Goal: Transaction & Acquisition: Subscribe to service/newsletter

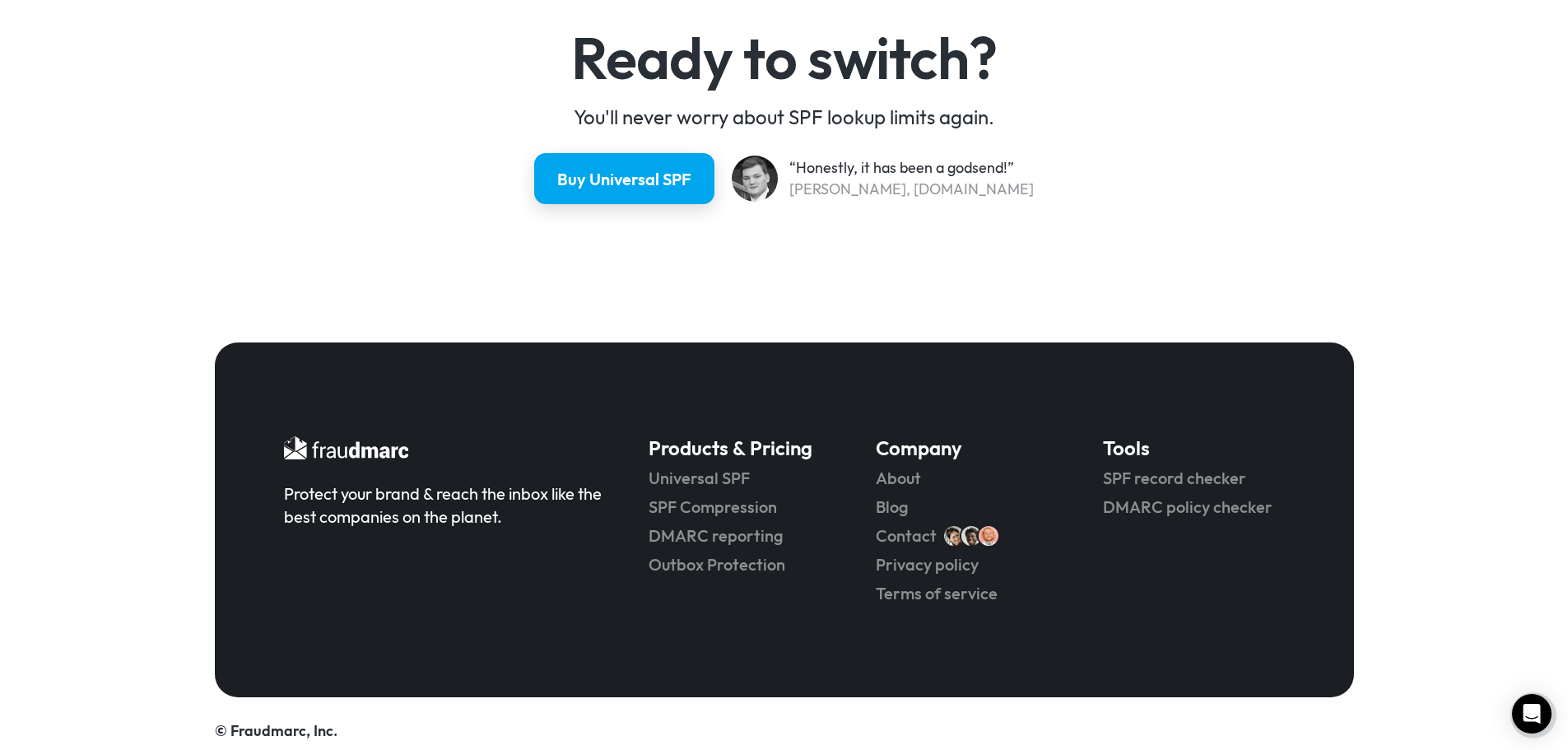
scroll to position [4391, 0]
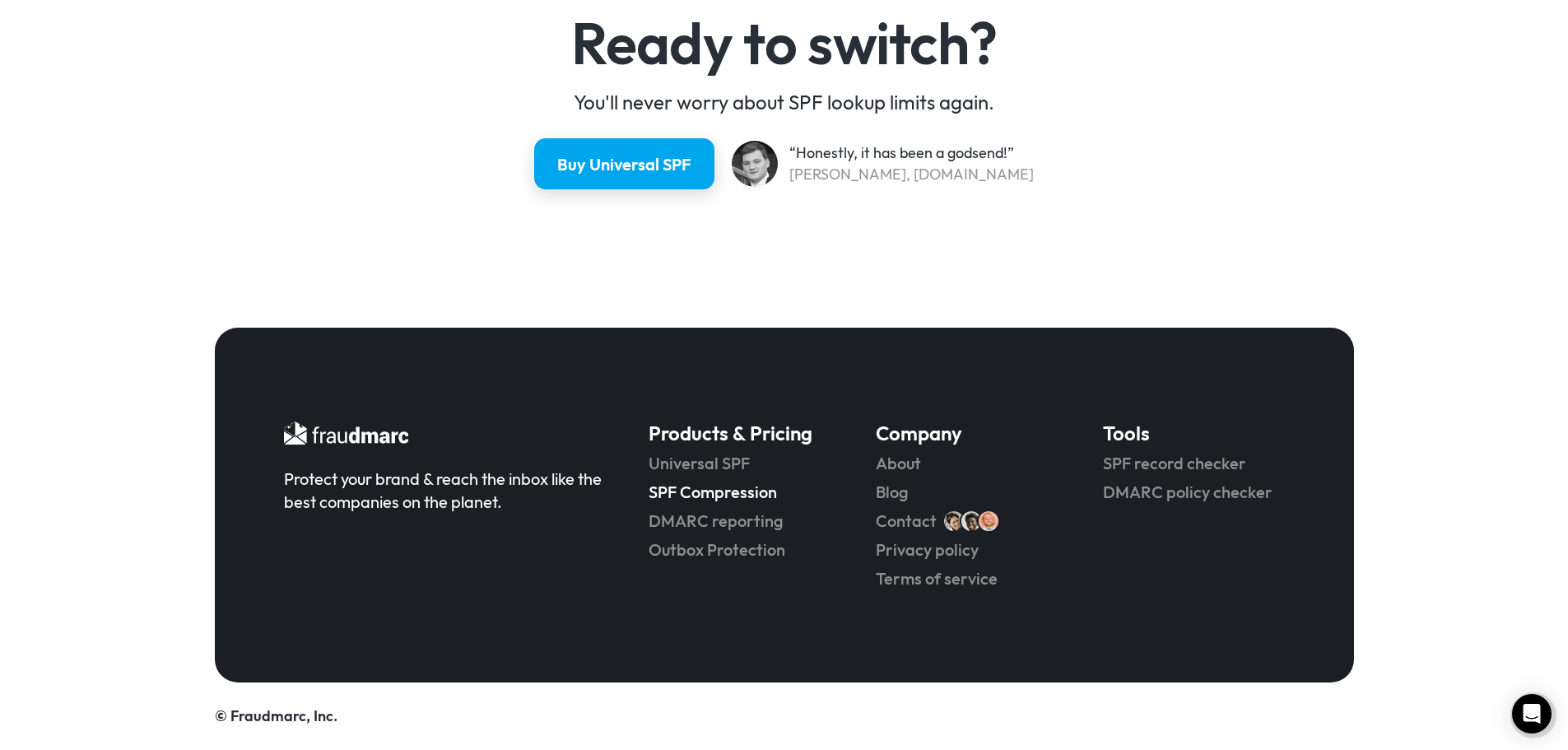
click at [686, 492] on link "SPF Compression" at bounding box center [739, 492] width 181 height 23
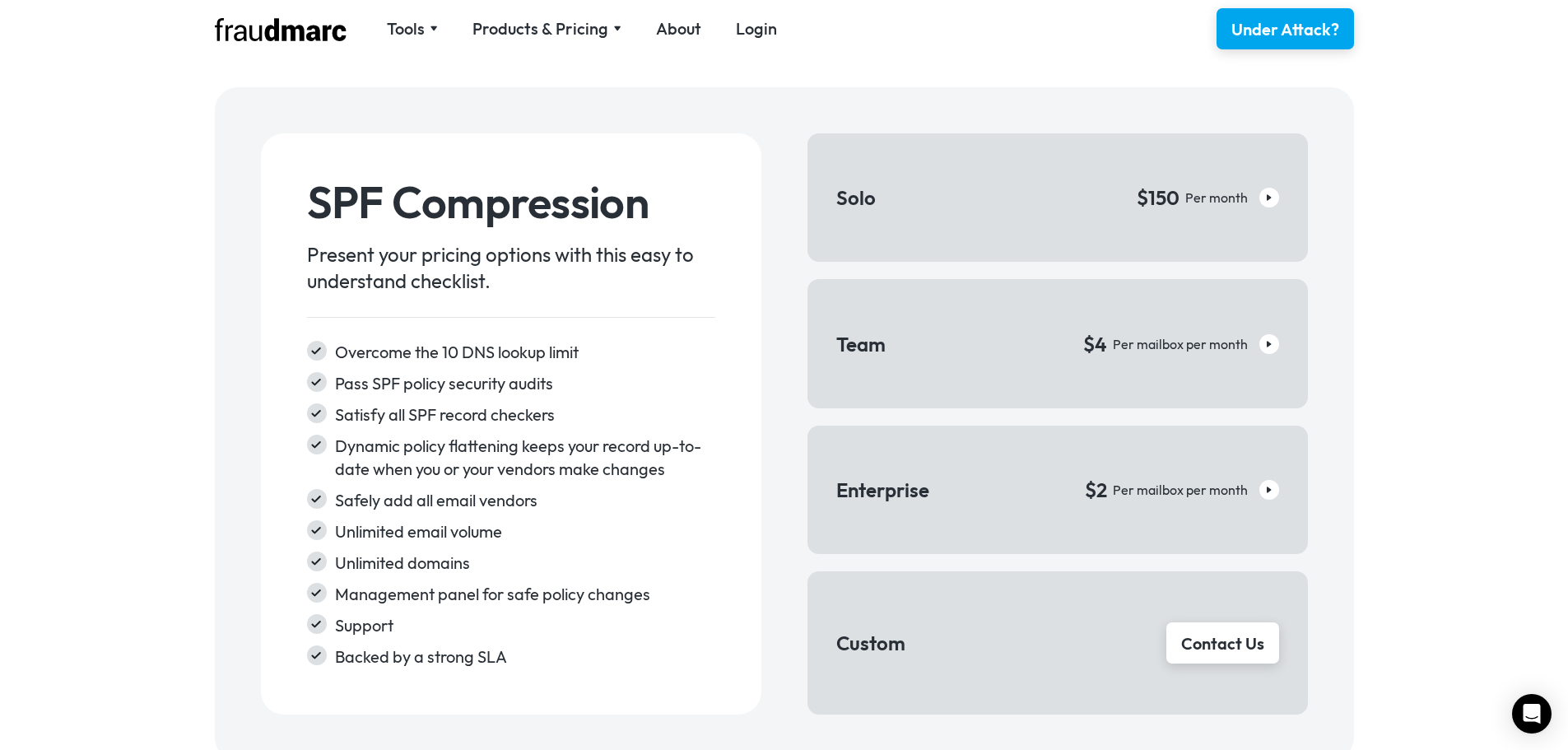
scroll to position [2387, 0]
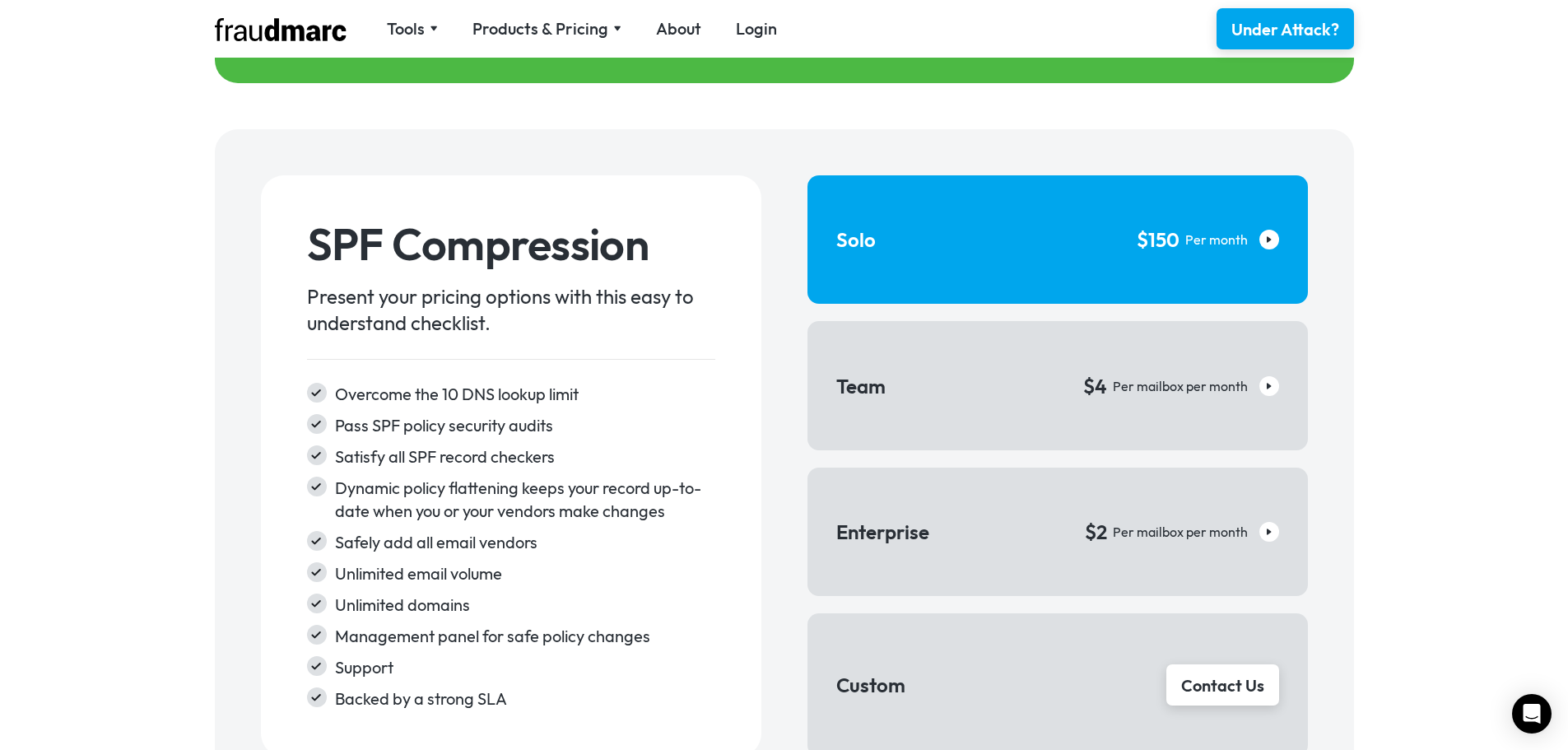
click at [928, 262] on link "Solo $150 Per month" at bounding box center [1058, 239] width 500 height 128
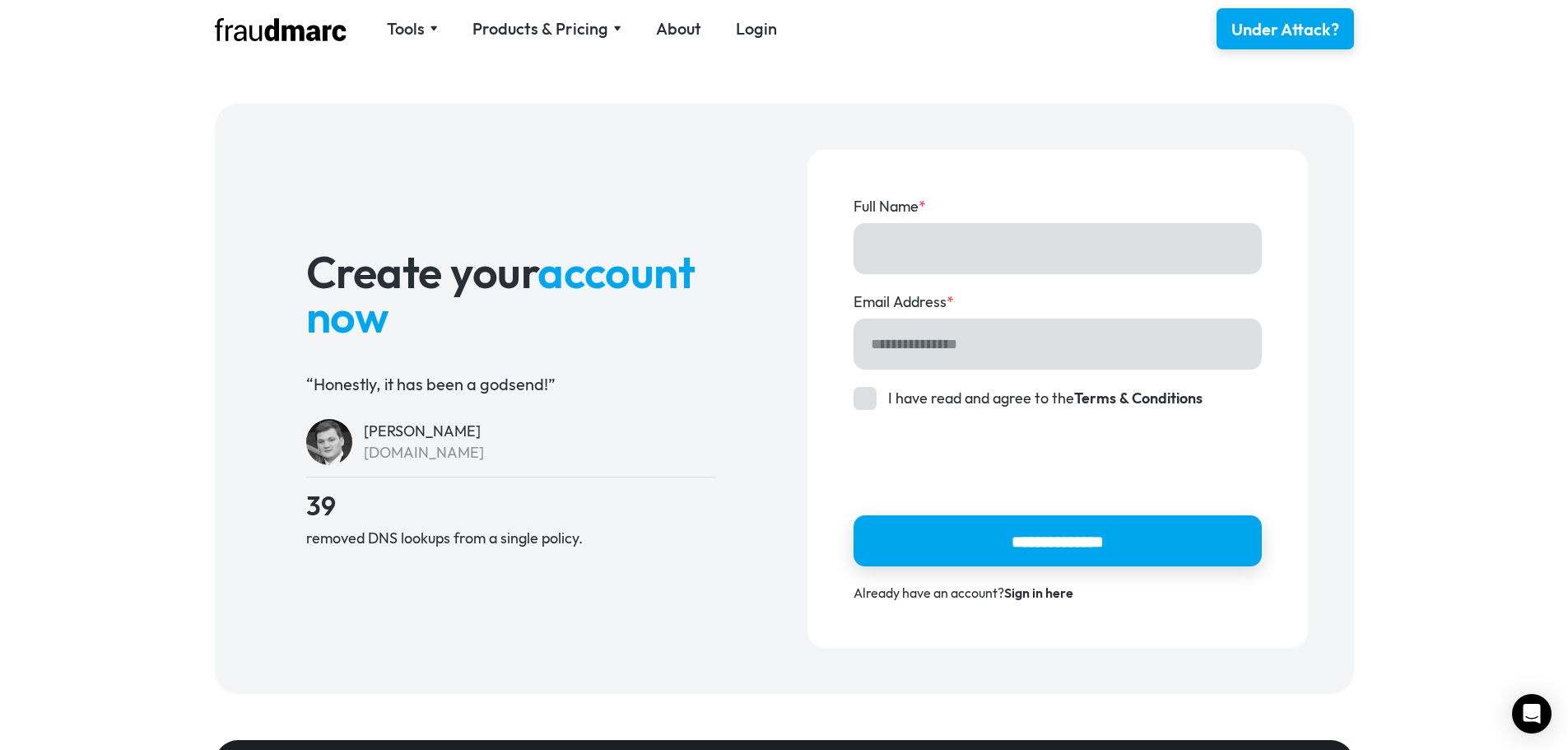
click at [342, 24] on img at bounding box center [281, 30] width 132 height 23
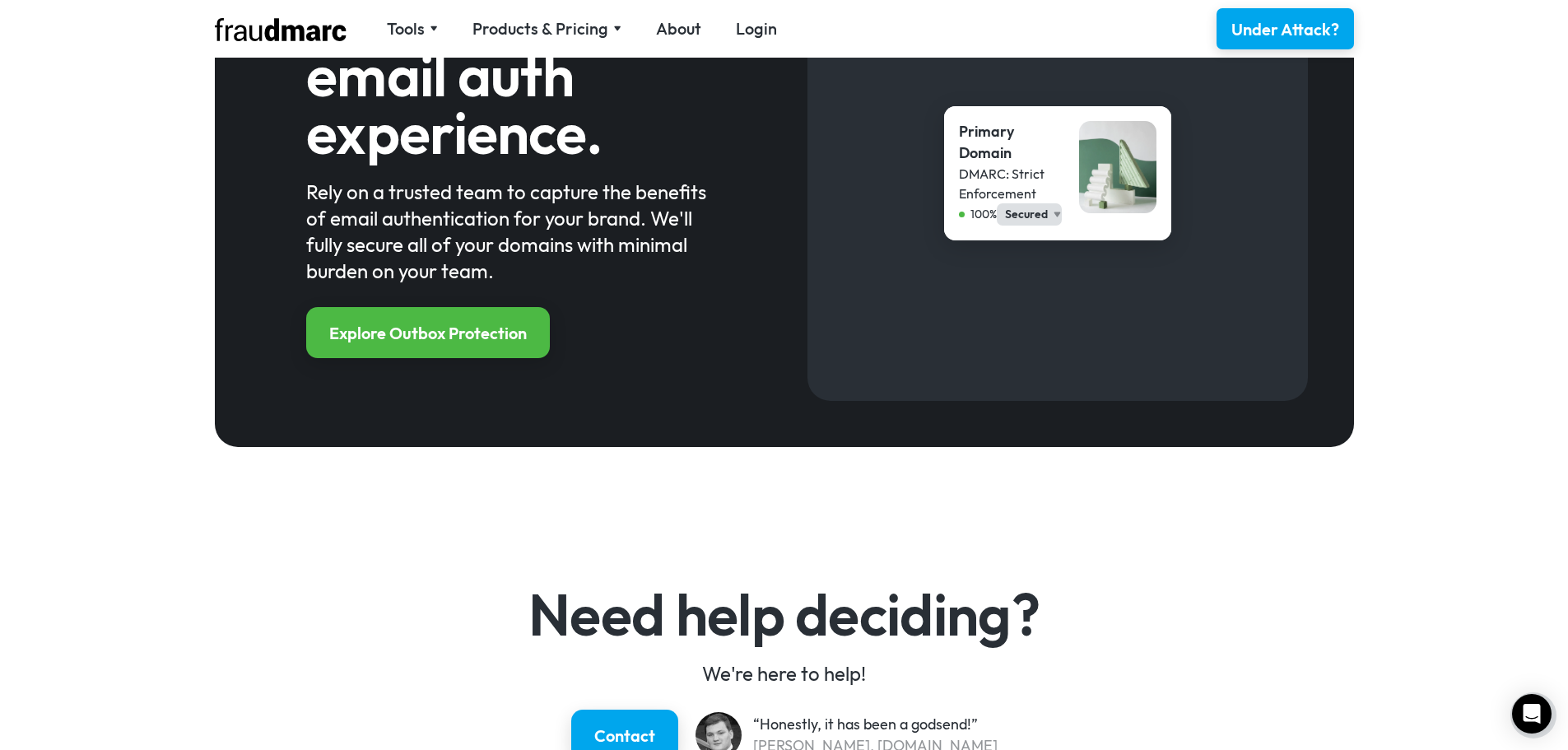
scroll to position [2449, 0]
